Goal: Transaction & Acquisition: Book appointment/travel/reservation

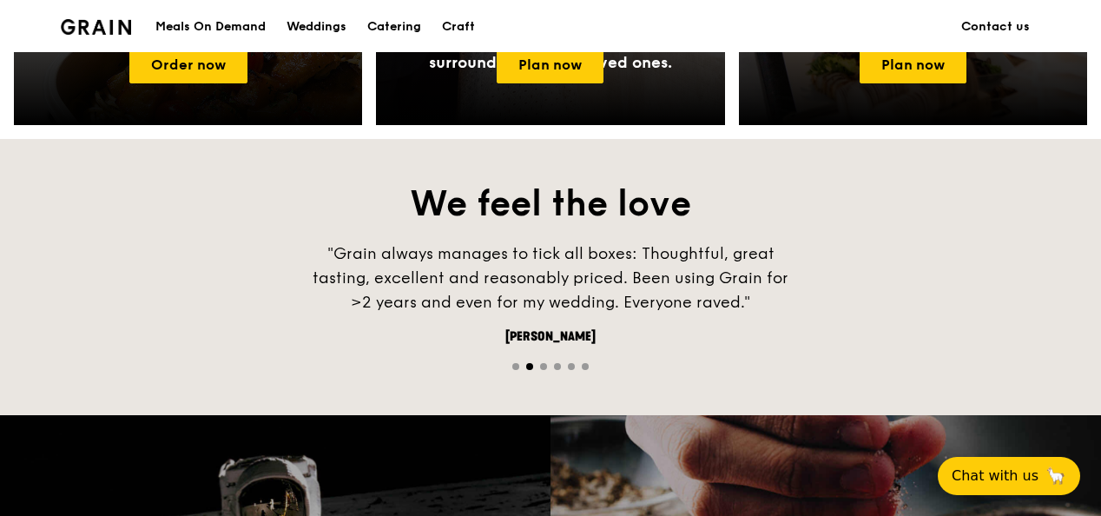
scroll to position [868, 0]
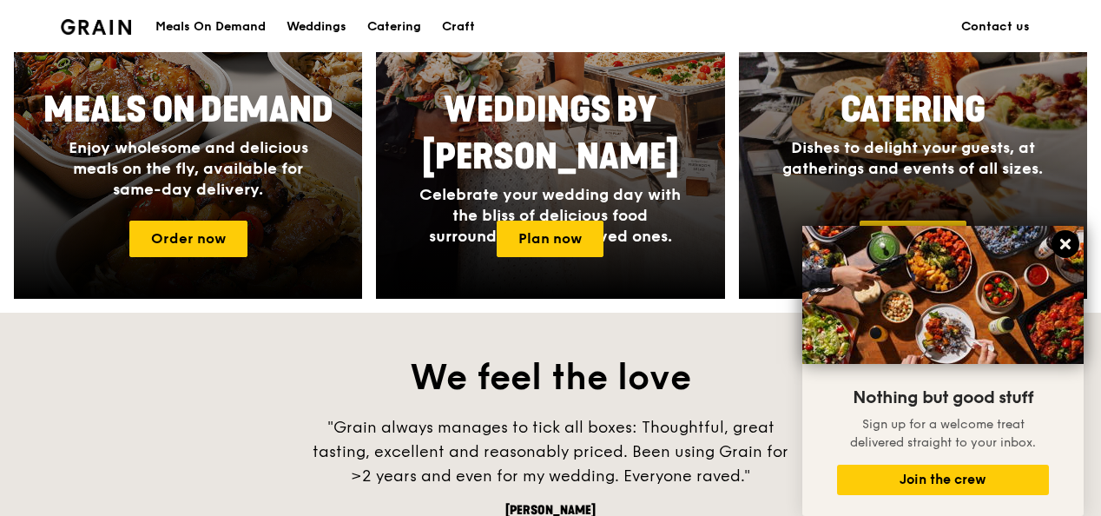
click at [1066, 241] on icon at bounding box center [1065, 244] width 10 height 10
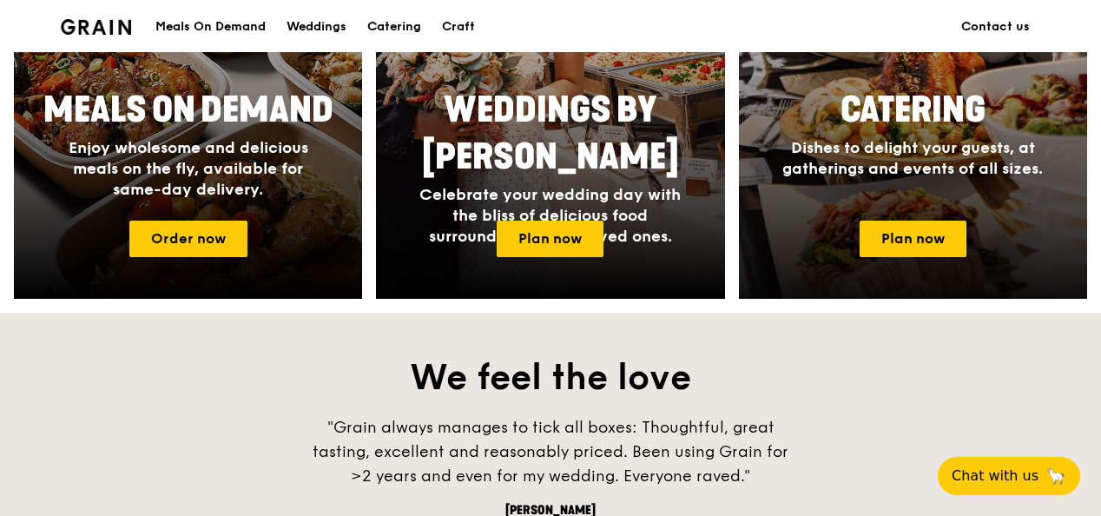
click at [952, 163] on span "Dishes to delight your guests, at gatherings and events of all sizes." at bounding box center [912, 158] width 261 height 40
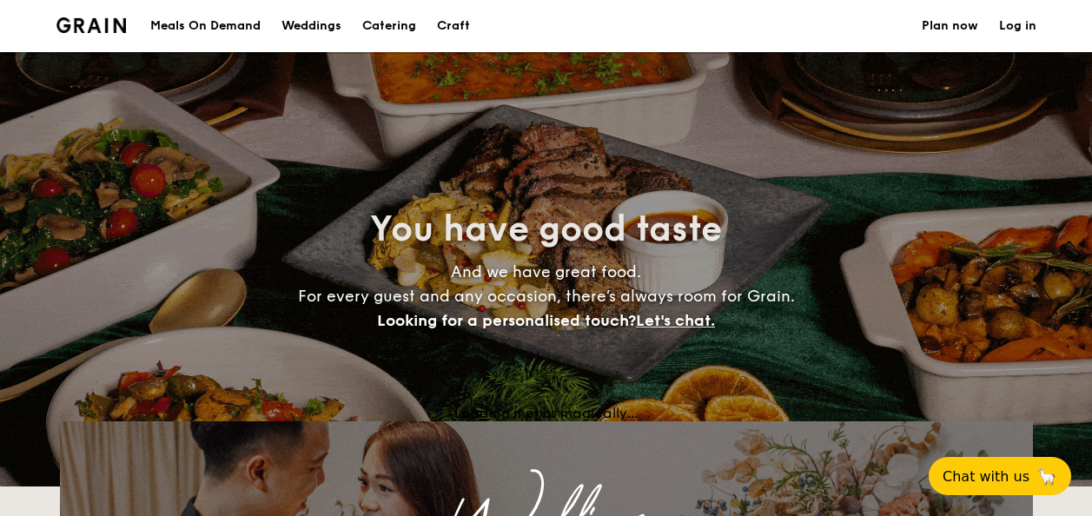
select select
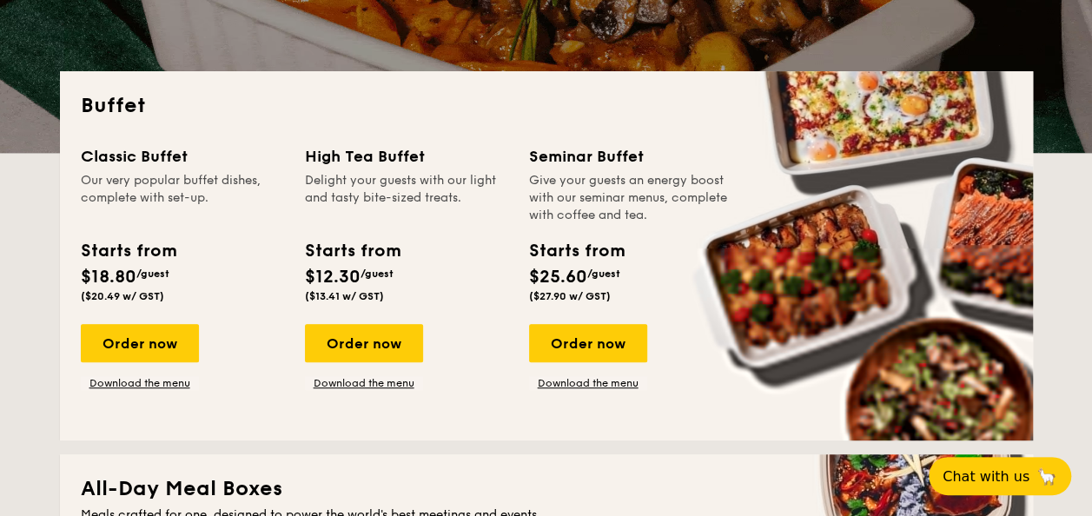
scroll to position [347, 0]
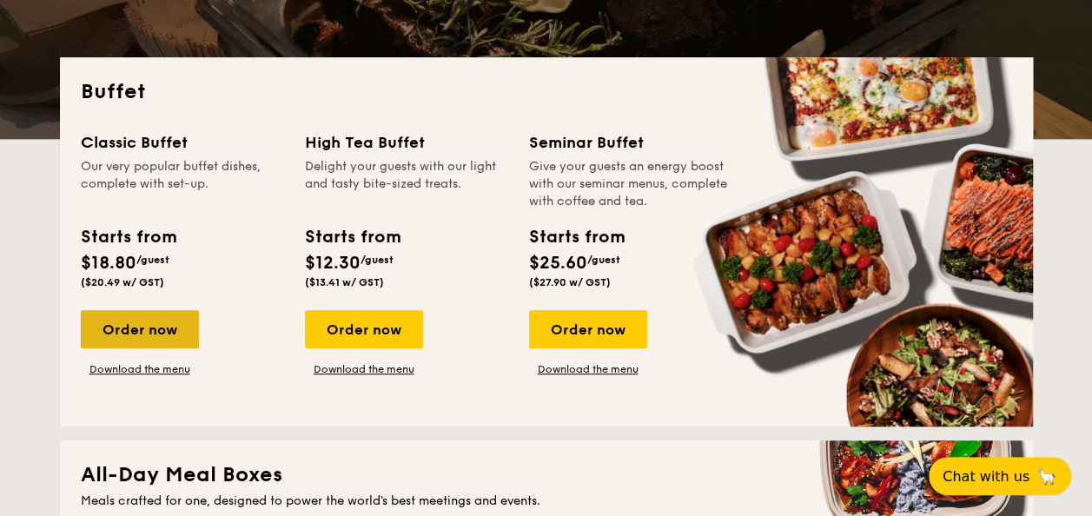
click at [153, 332] on div "Order now" at bounding box center [140, 329] width 118 height 38
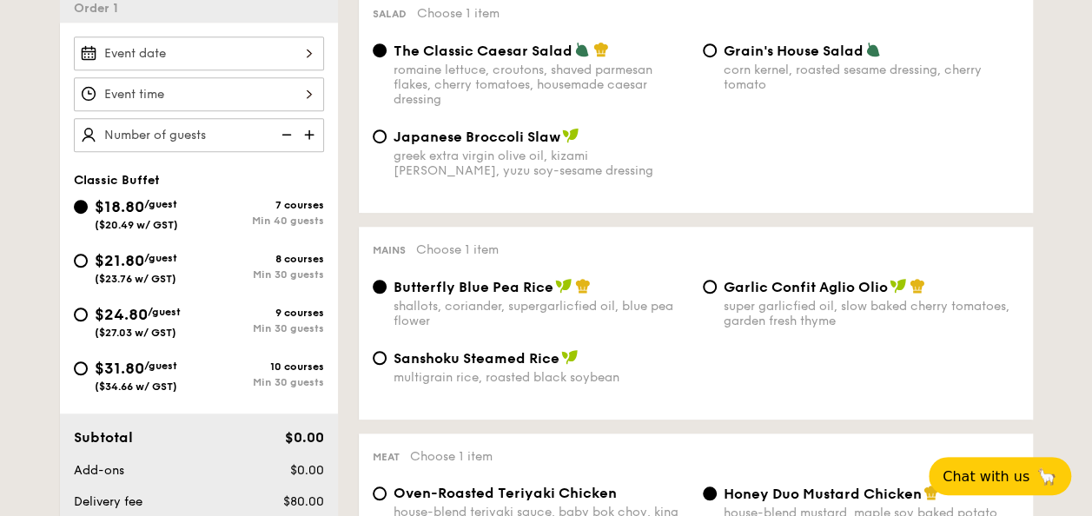
scroll to position [434, 0]
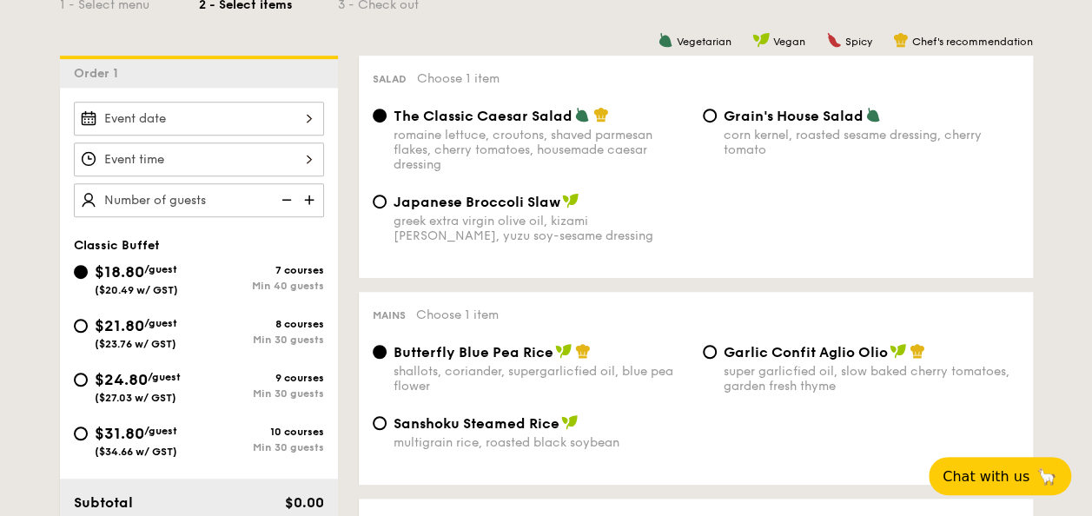
click at [219, 114] on div at bounding box center [199, 119] width 250 height 34
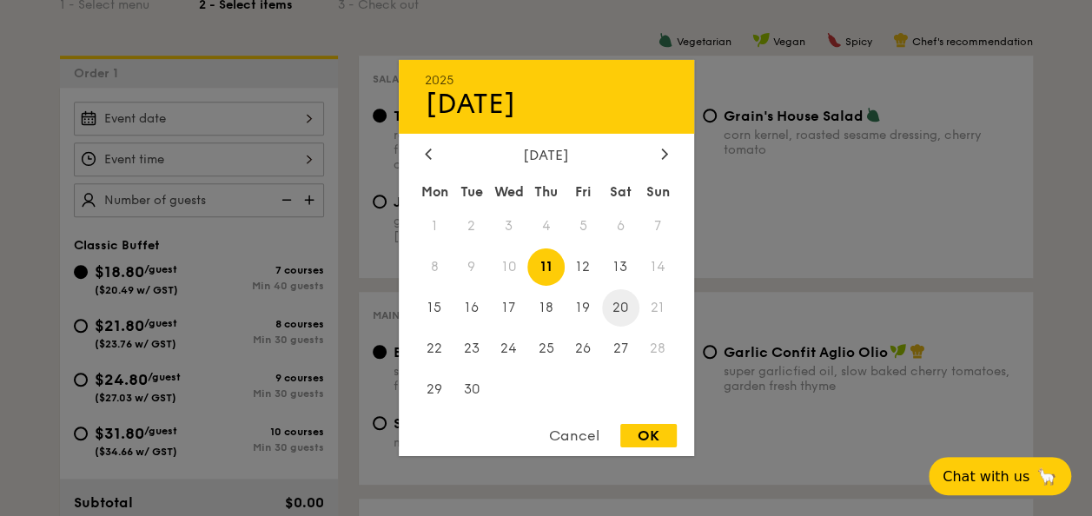
click at [615, 310] on span "20" at bounding box center [620, 307] width 37 height 37
click at [657, 444] on div "OK" at bounding box center [648, 435] width 56 height 23
type input "[DATE]"
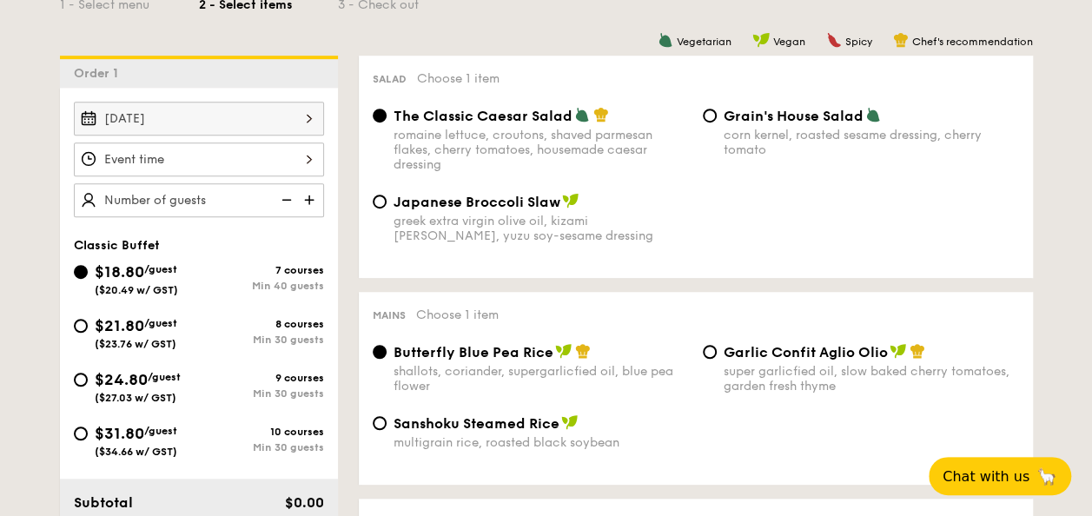
click at [236, 156] on div at bounding box center [199, 159] width 250 height 34
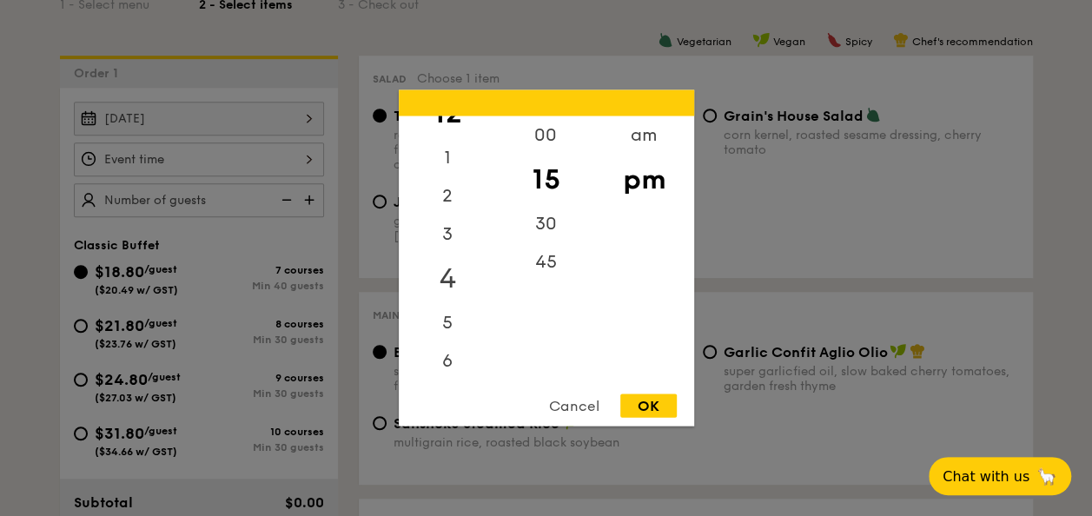
scroll to position [0, 0]
click at [445, 355] on div "5" at bounding box center [448, 345] width 98 height 50
click at [545, 136] on div "00" at bounding box center [546, 141] width 98 height 50
click at [647, 181] on div "pm" at bounding box center [644, 180] width 98 height 50
click at [668, 409] on div "OK" at bounding box center [648, 405] width 56 height 23
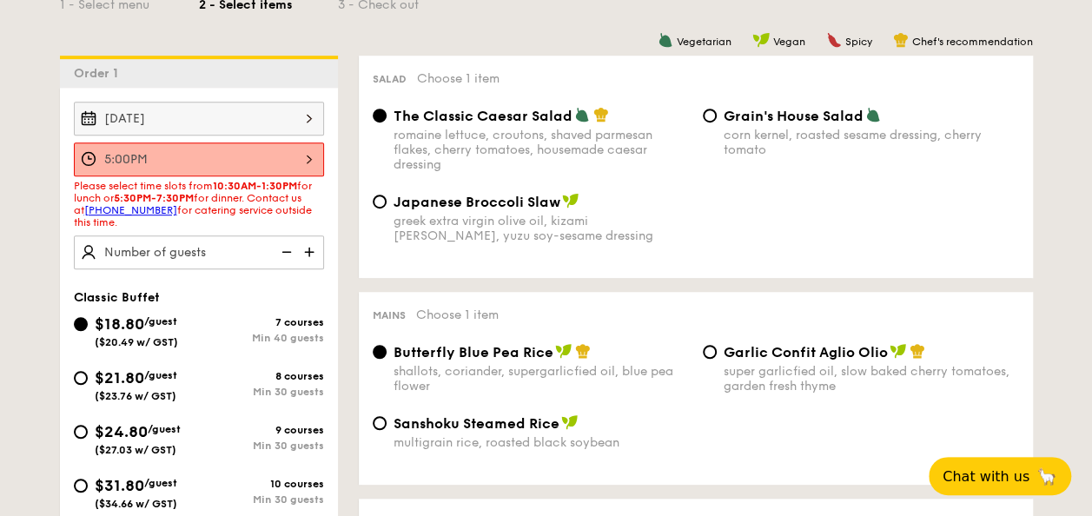
click at [304, 164] on div "5:00PM" at bounding box center [199, 159] width 250 height 34
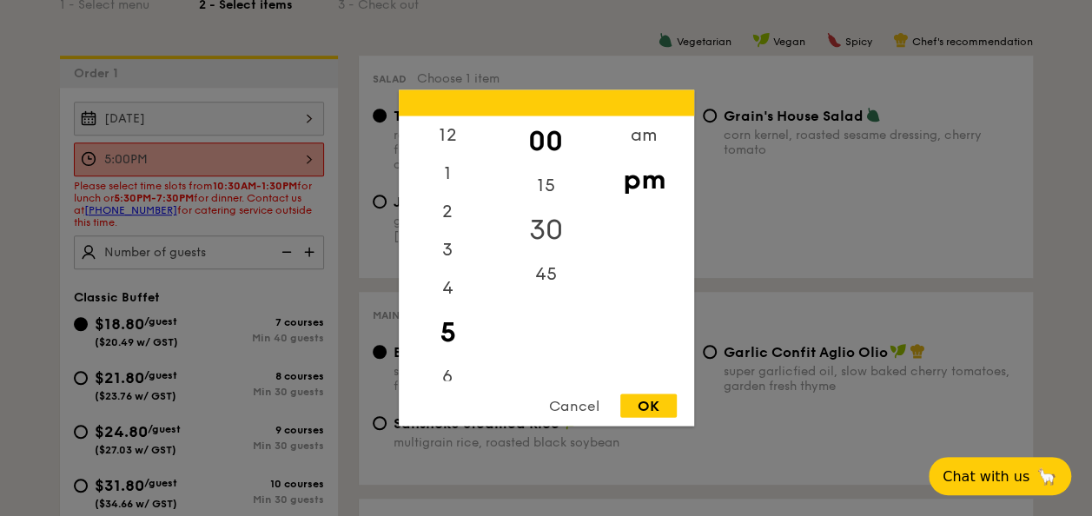
click at [543, 229] on div "30" at bounding box center [546, 230] width 98 height 50
click at [650, 400] on div "OK" at bounding box center [648, 405] width 56 height 23
type input "5:30PM"
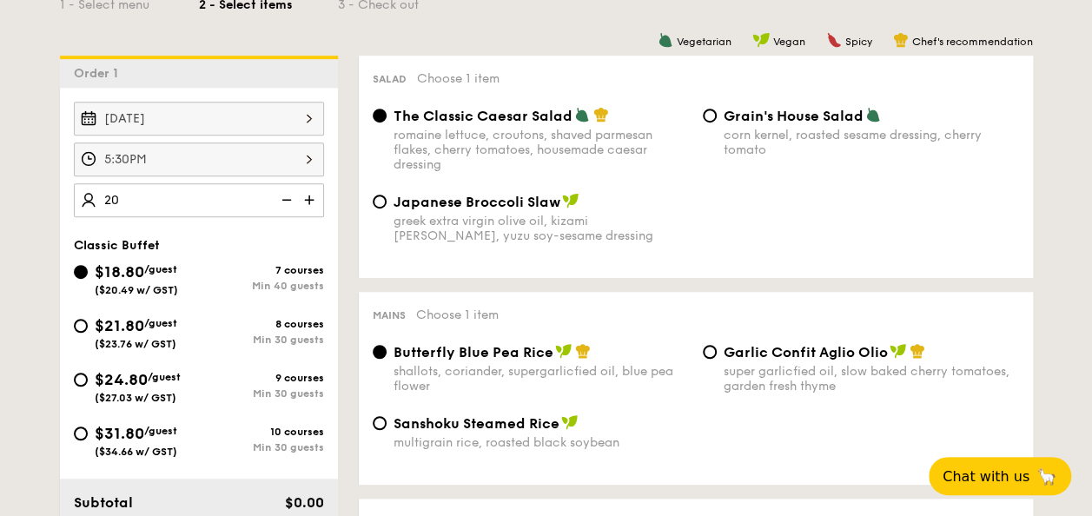
type input "40 guests"
click at [273, 374] on div "9 courses" at bounding box center [261, 378] width 125 height 12
click at [88, 374] on input "$24.80 /guest ($27.03 w/ GST) 9 courses Min 30 guests" at bounding box center [81, 380] width 14 height 14
radio input "true"
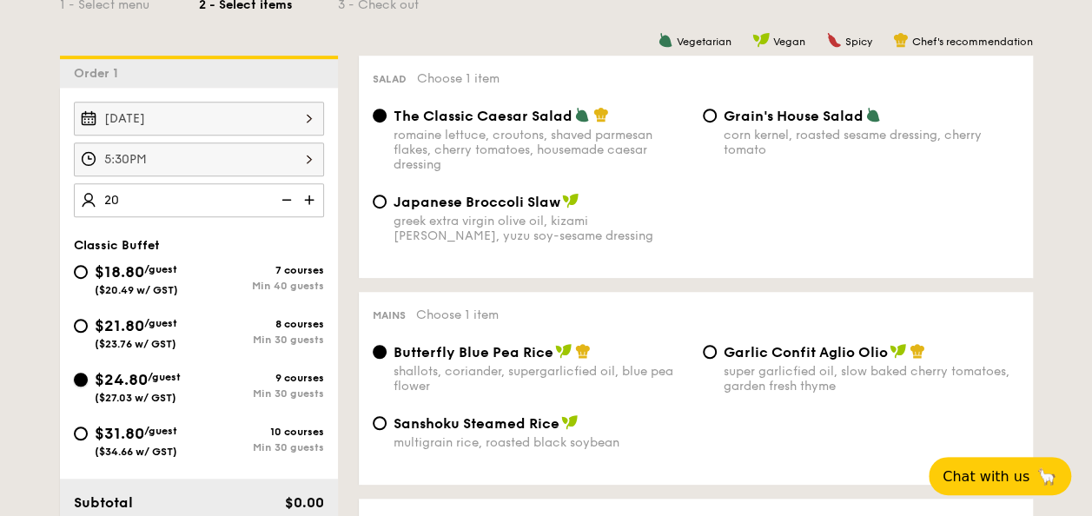
radio input "true"
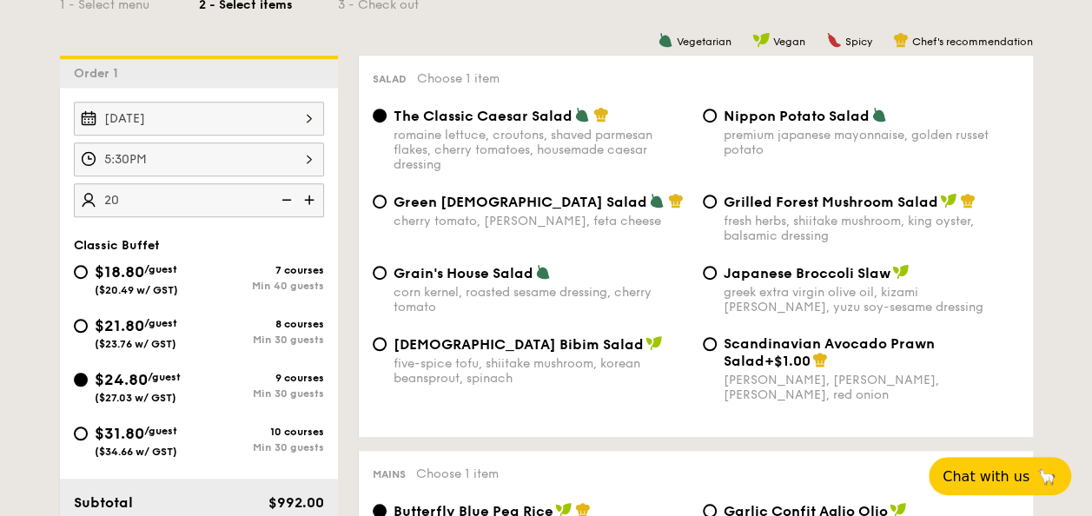
click at [74, 304] on div "$18.80 /guest ($20.49 w/ GST) 7 courses Min 40 guests $21.80 /guest ($23.76 w/ …" at bounding box center [199, 367] width 264 height 215
click at [83, 314] on div "$21.80 /guest ($23.76 w/ GST)" at bounding box center [136, 332] width 125 height 36
click at [83, 319] on input "$21.80 /guest ($23.76 w/ GST) 8 courses Min 30 guests" at bounding box center [81, 326] width 14 height 14
radio input "true"
click at [88, 265] on div "$18.80 /guest ($20.49 w/ GST)" at bounding box center [136, 278] width 125 height 36
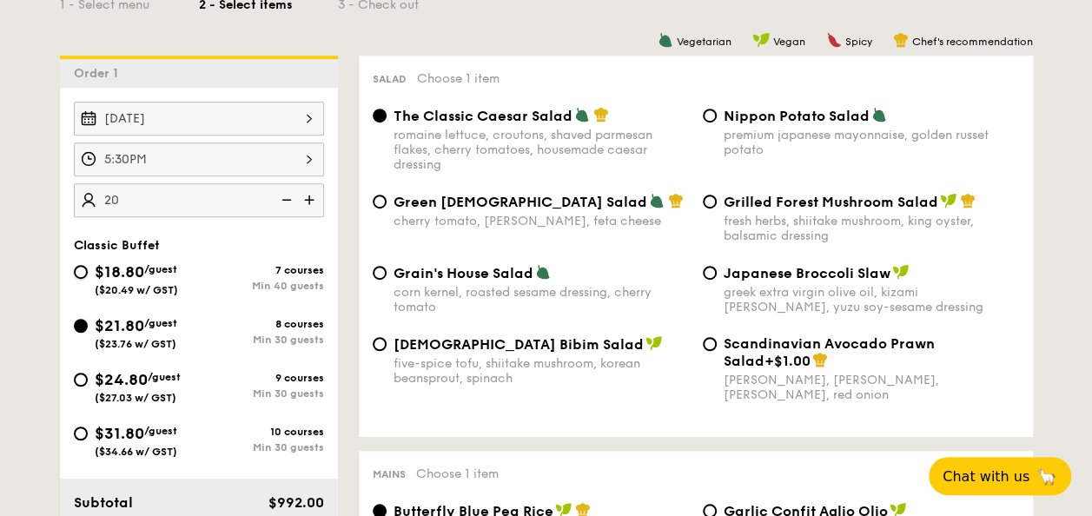
click at [88, 265] on input "$18.80 /guest ($20.49 w/ GST) 7 courses Min 40 guests" at bounding box center [81, 272] width 14 height 14
radio input "true"
radio input "false"
radio input "true"
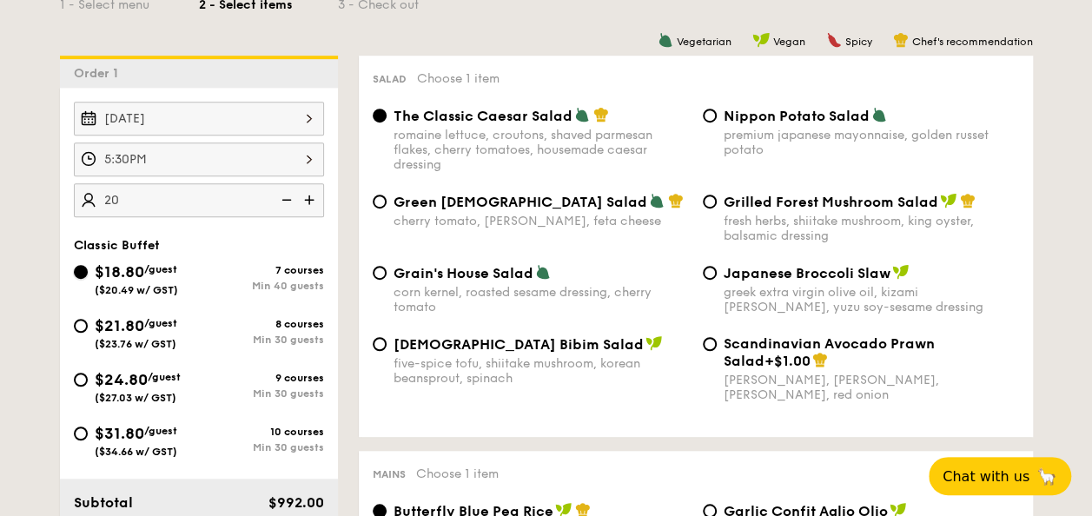
radio input "true"
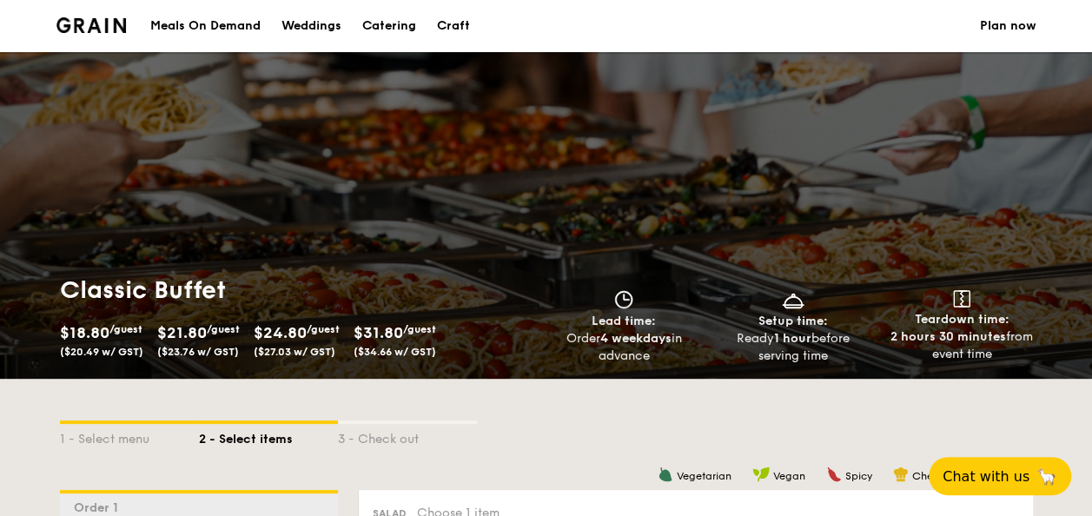
click at [387, 27] on div "Catering" at bounding box center [389, 26] width 54 height 52
select select
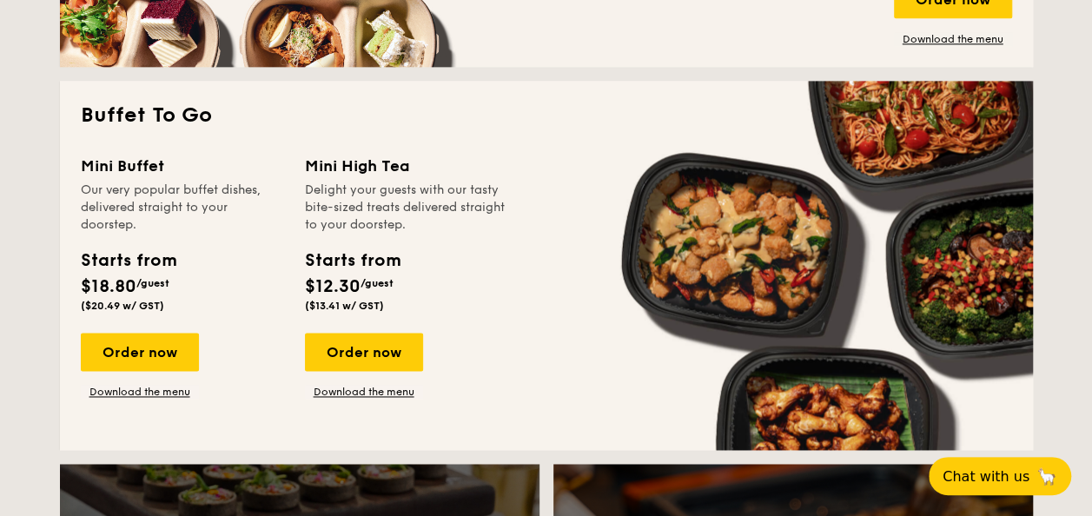
scroll to position [1129, 0]
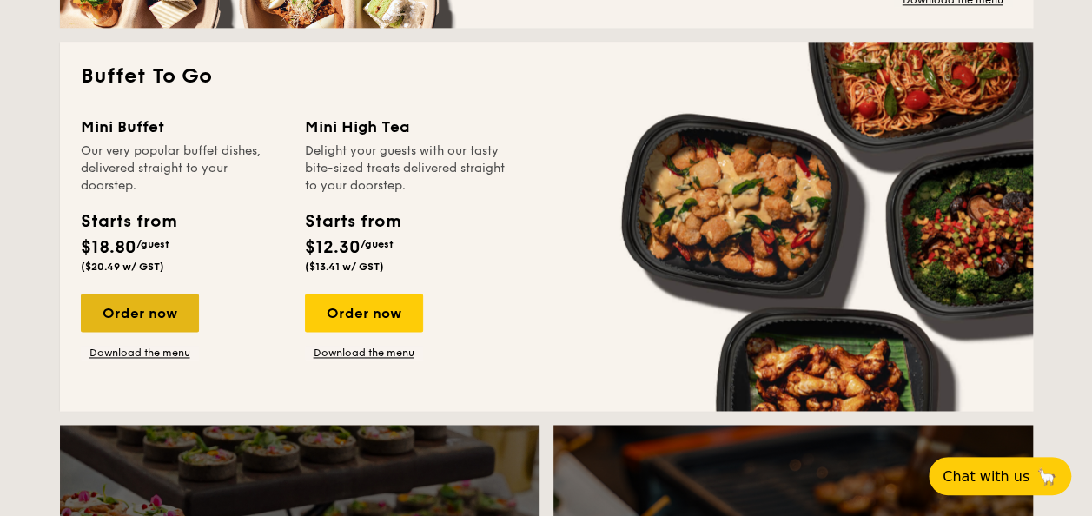
click at [169, 328] on div "Order now" at bounding box center [140, 313] width 118 height 38
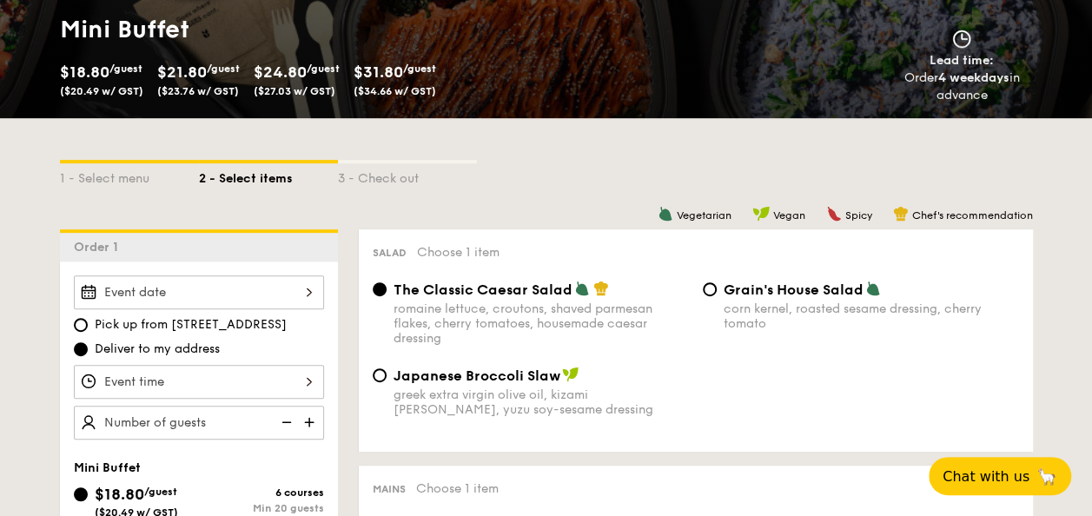
scroll to position [347, 0]
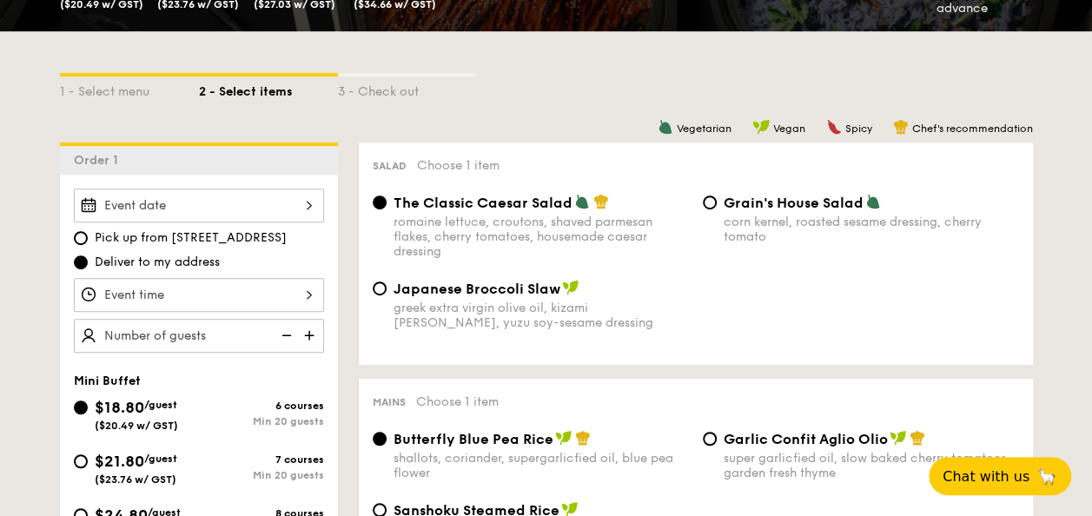
click at [275, 206] on div at bounding box center [199, 205] width 250 height 34
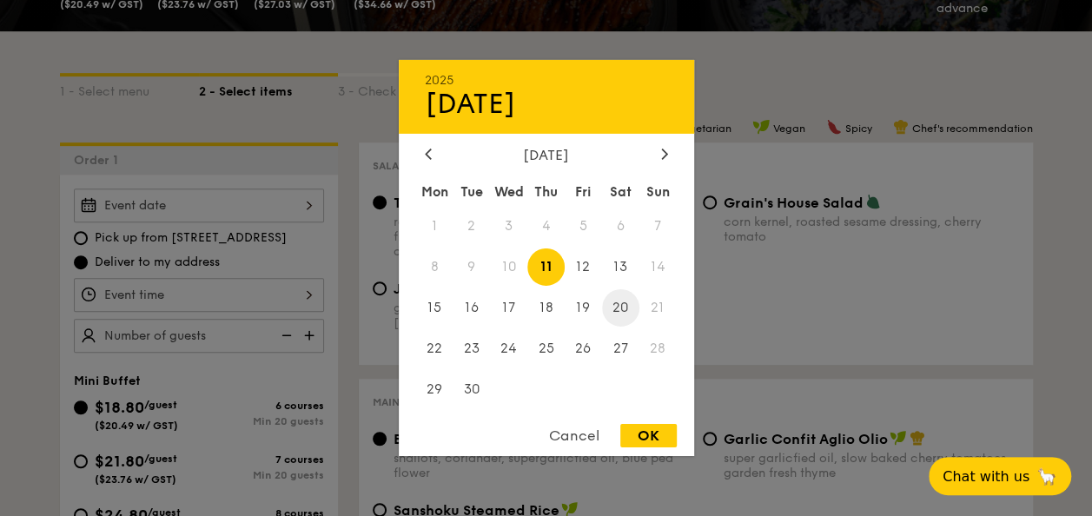
click at [623, 300] on span "20" at bounding box center [620, 307] width 37 height 37
click at [182, 296] on div at bounding box center [546, 258] width 1092 height 516
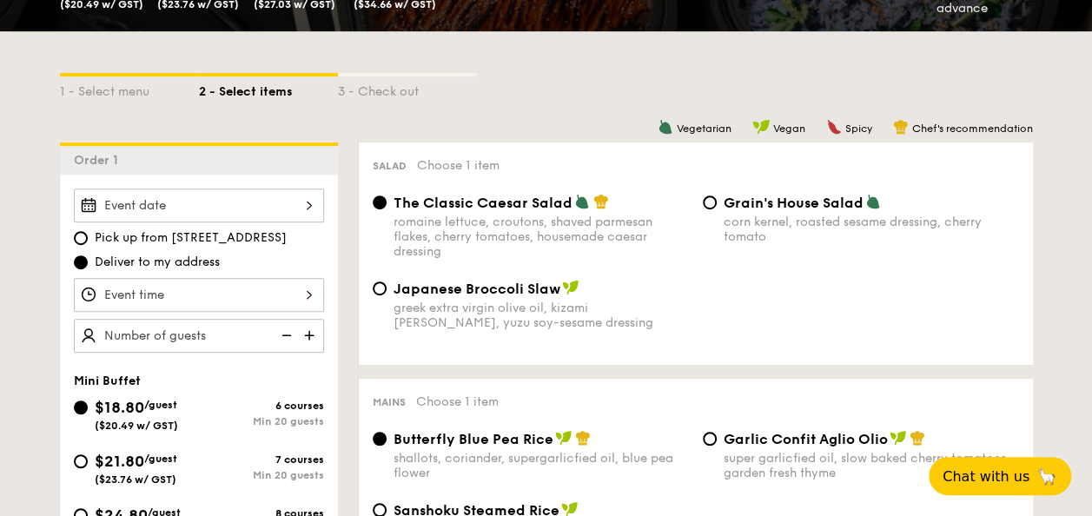
click at [306, 300] on div at bounding box center [199, 295] width 250 height 34
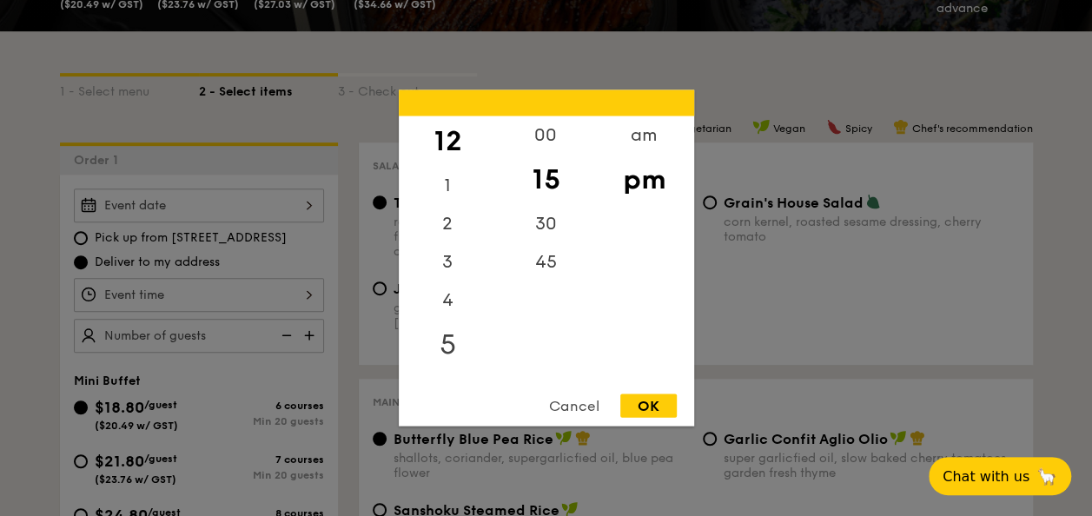
click at [443, 343] on div "5" at bounding box center [448, 345] width 98 height 50
click at [544, 226] on div "30" at bounding box center [546, 230] width 98 height 50
click at [650, 398] on div "OK" at bounding box center [648, 405] width 56 height 23
type input "5:30PM"
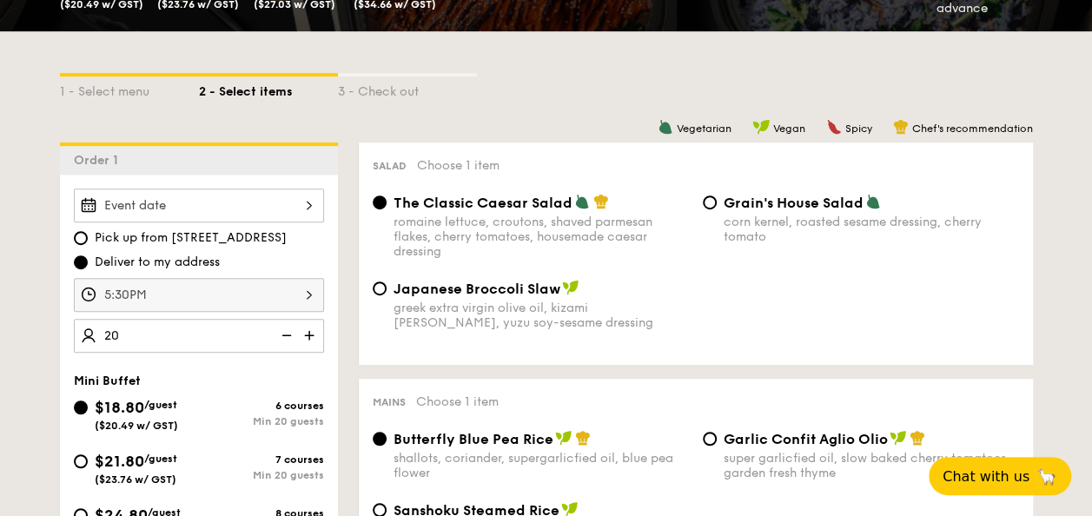
type input "20 guests"
click at [234, 363] on div "Pick up from [STREET_ADDRESS] Deliver to my address 5:30PM 20 guests Mini Buffe…" at bounding box center [199, 450] width 278 height 551
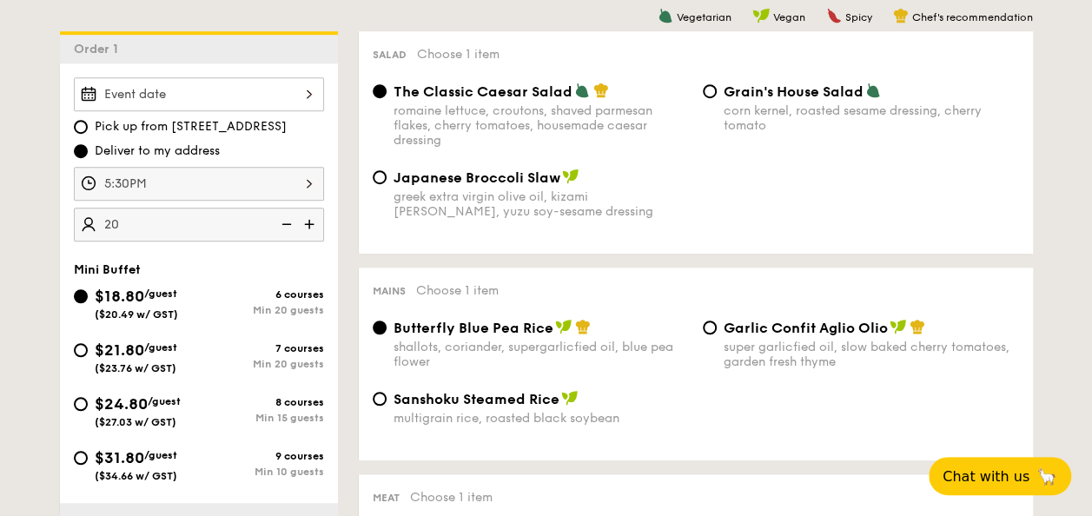
scroll to position [521, 0]
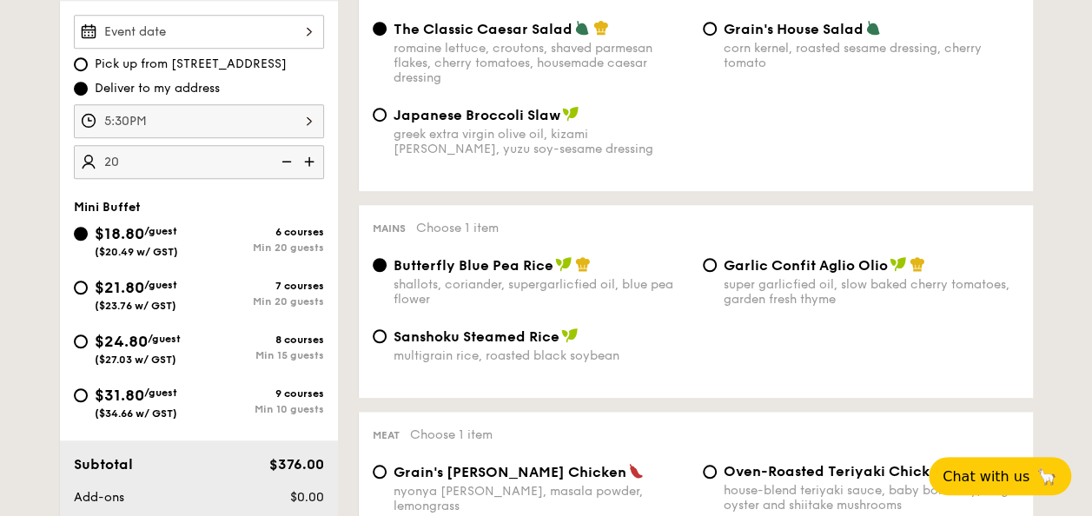
click at [164, 347] on div "$24.80 /guest ($27.03 w/ GST)" at bounding box center [138, 347] width 86 height 36
click at [88, 347] on input "$24.80 /guest ($27.03 w/ GST) 8 courses Min 15 guests" at bounding box center [81, 341] width 14 height 14
radio input "true"
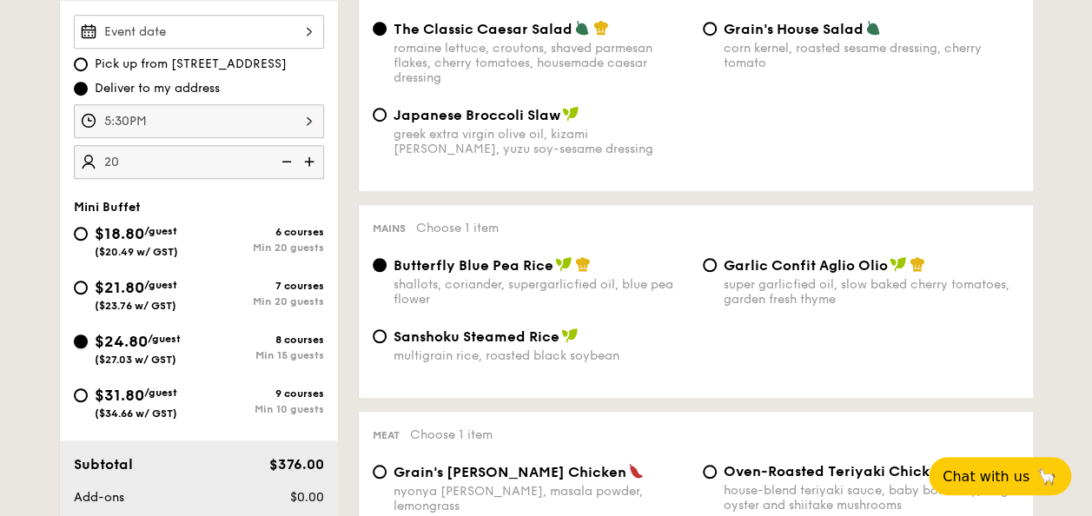
radio input "false"
radio input "true"
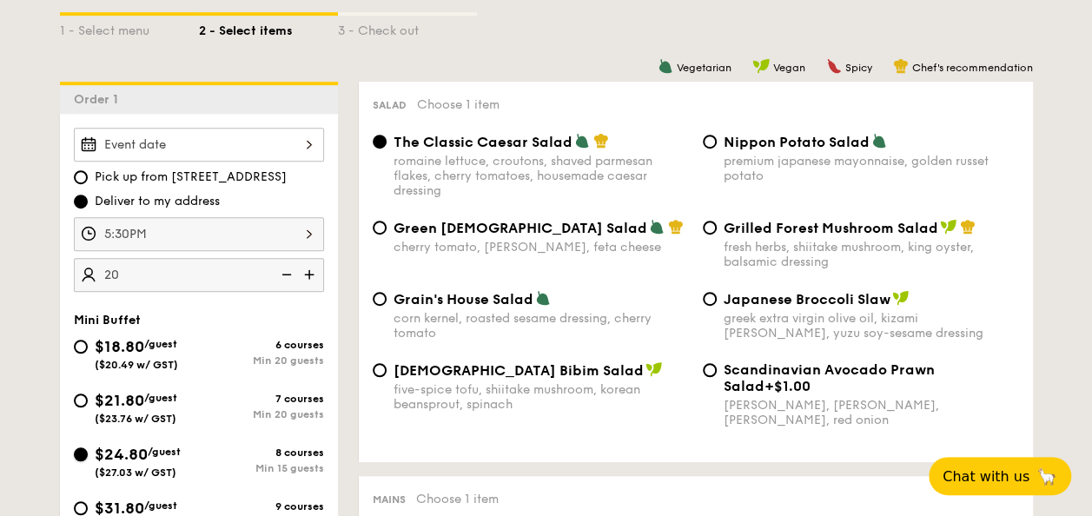
scroll to position [434, 0]
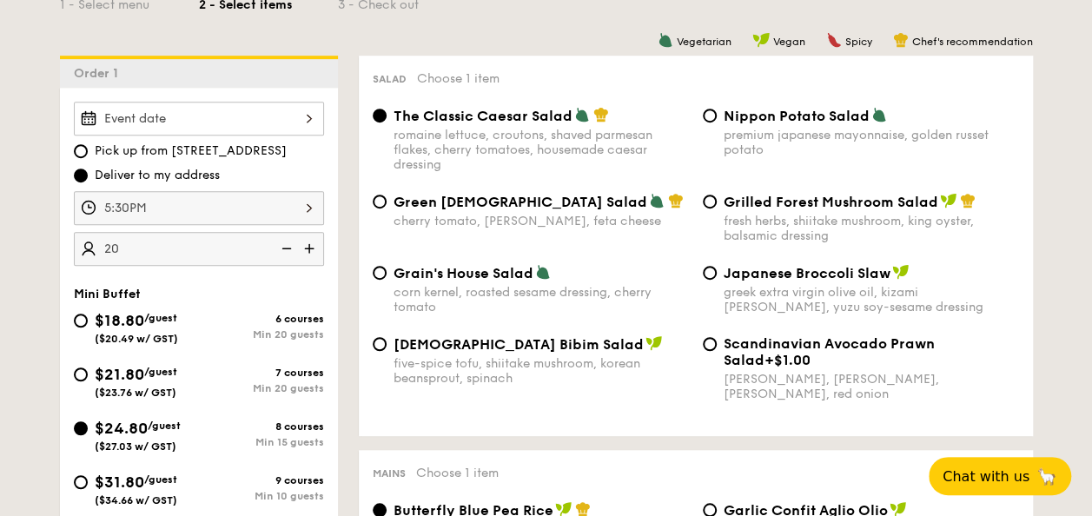
click at [803, 206] on span "Grilled Forest Mushroom Salad" at bounding box center [830, 202] width 215 height 17
click at [716, 206] on input "Grilled Forest Mushroom Salad fresh herbs, shiitake mushroom, king oyster, bals…" at bounding box center [710, 202] width 14 height 14
radio input "true"
click at [802, 271] on span "Japanese Broccoli Slaw" at bounding box center [806, 273] width 167 height 17
click at [716, 271] on input "Japanese Broccoli Slaw greek extra virgin olive oil, kizami [PERSON_NAME], yuzu…" at bounding box center [710, 273] width 14 height 14
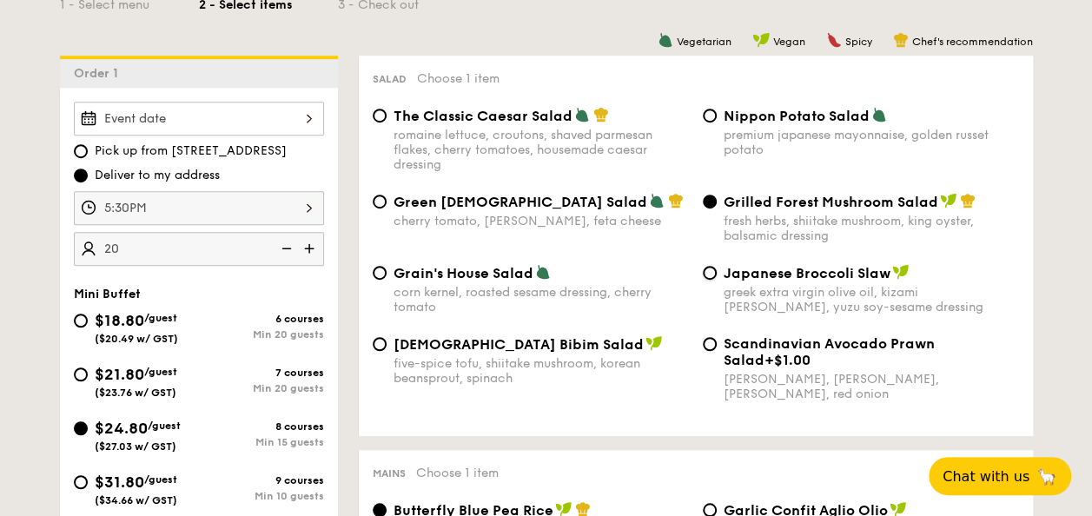
radio input "true"
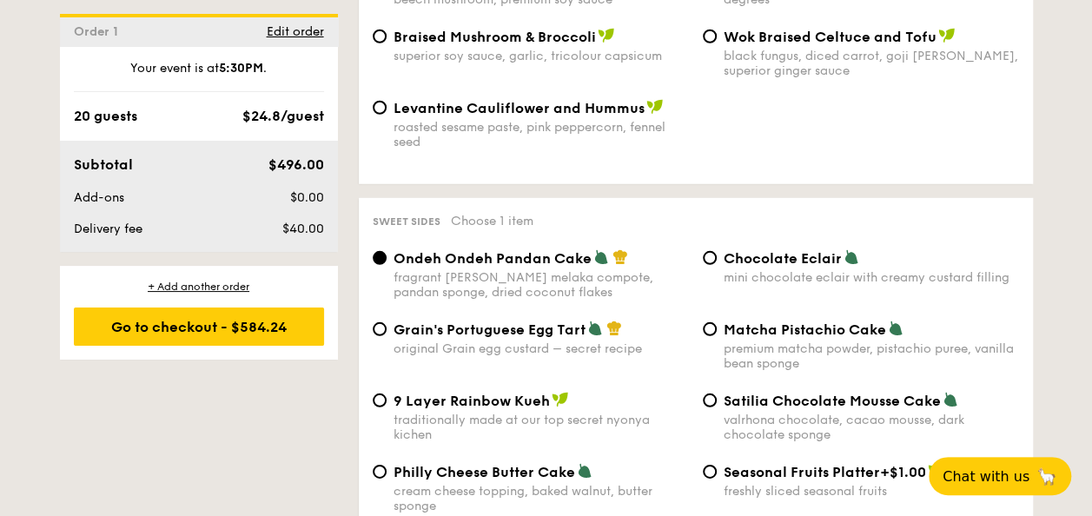
scroll to position [2518, 0]
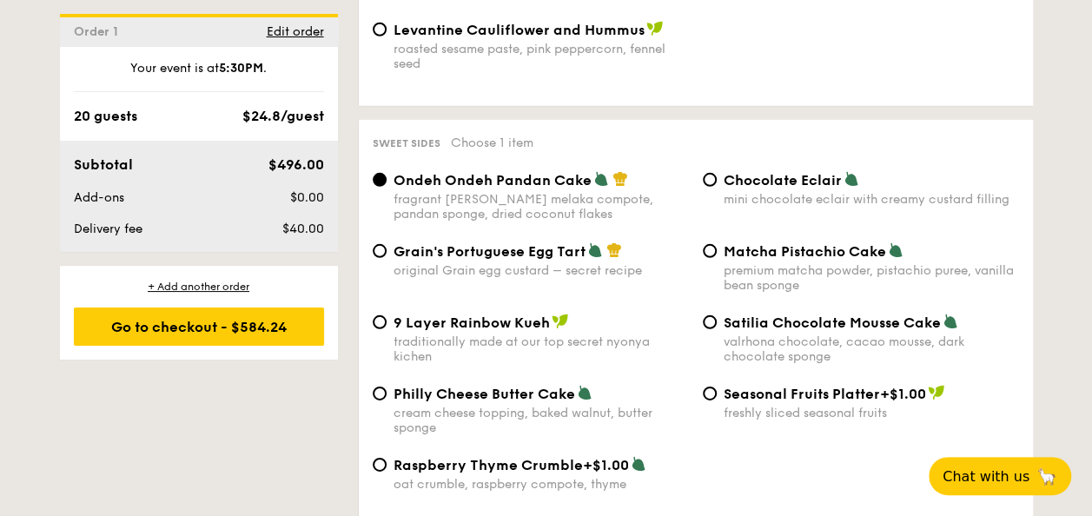
select select
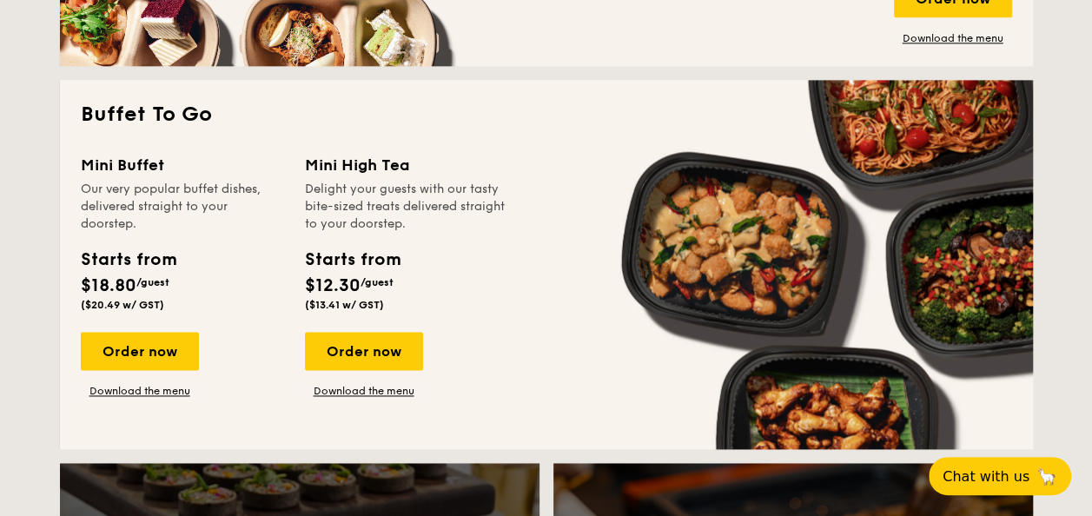
scroll to position [1167, 0]
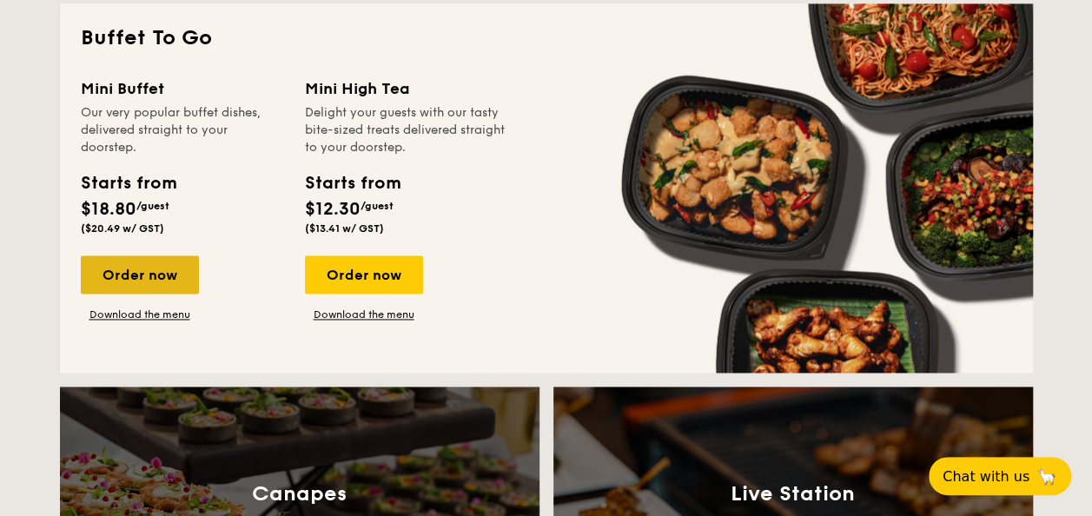
click at [135, 269] on div "Order now" at bounding box center [140, 274] width 118 height 38
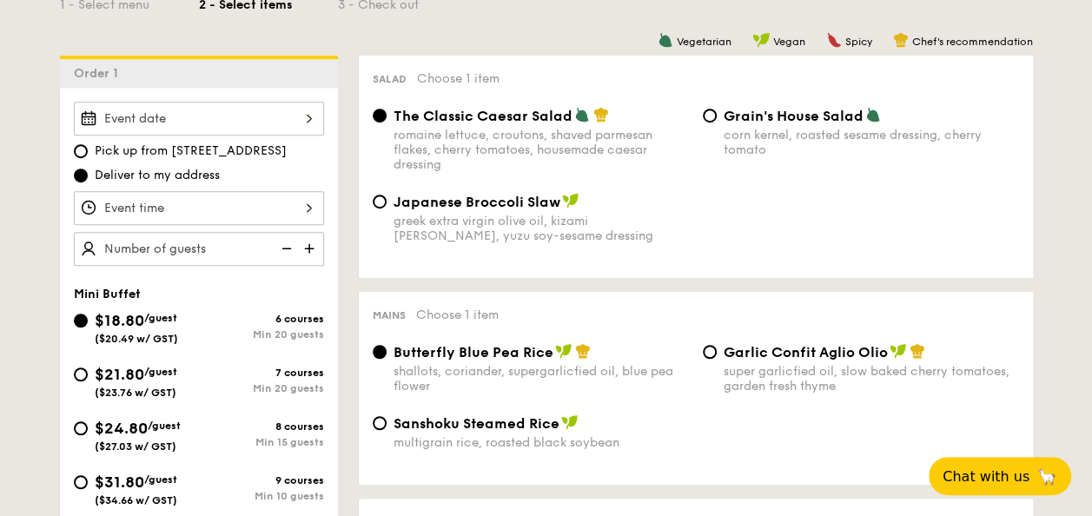
scroll to position [174, 0]
